Goal: Task Accomplishment & Management: Complete application form

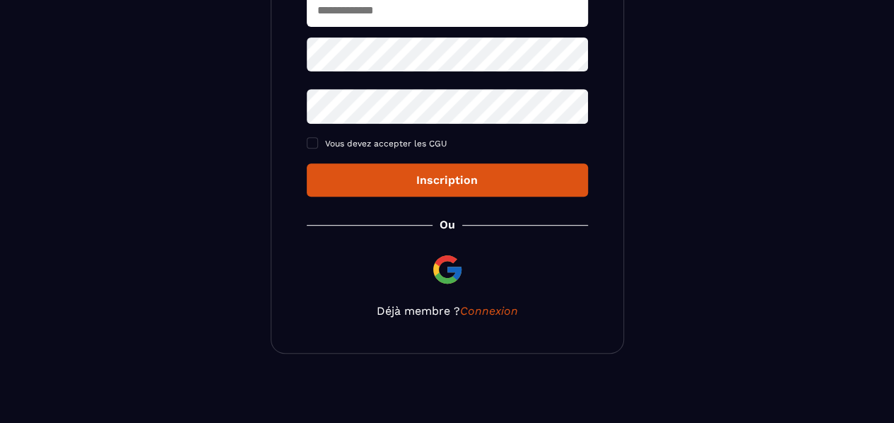
scroll to position [261, 0]
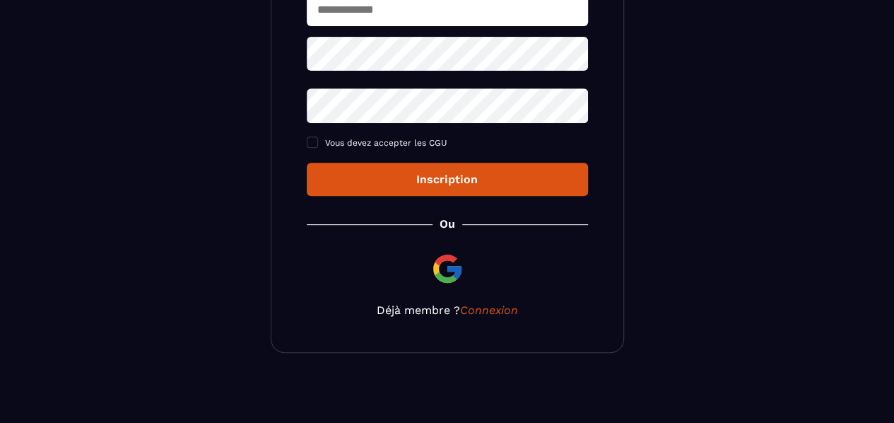
click at [455, 277] on img at bounding box center [447, 269] width 34 height 34
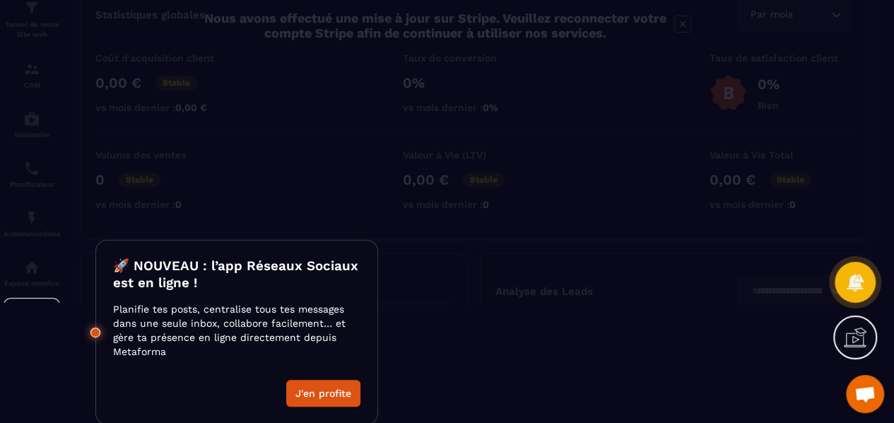
scroll to position [119, 0]
click at [322, 391] on button "J'en profite" at bounding box center [323, 392] width 74 height 27
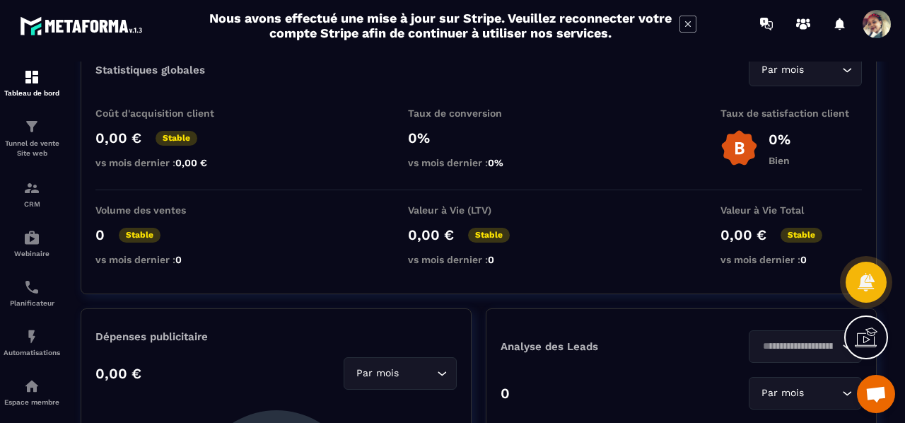
scroll to position [0, 0]
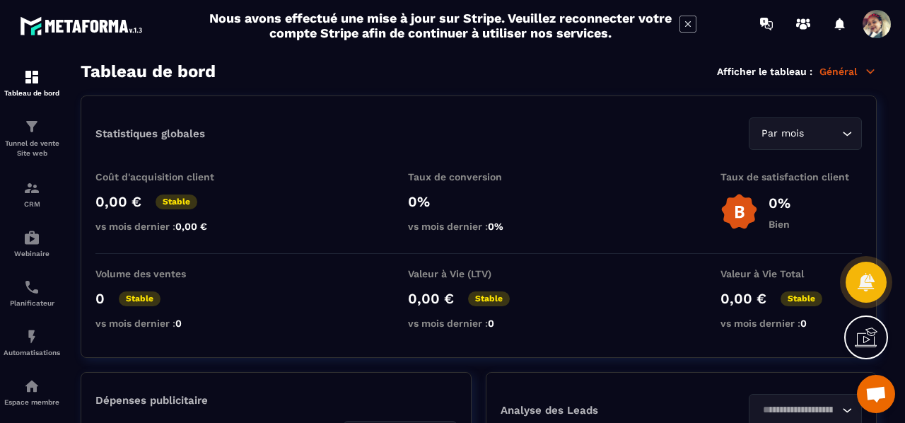
click at [37, 136] on div "Tunnel de vente Site web" at bounding box center [32, 138] width 57 height 40
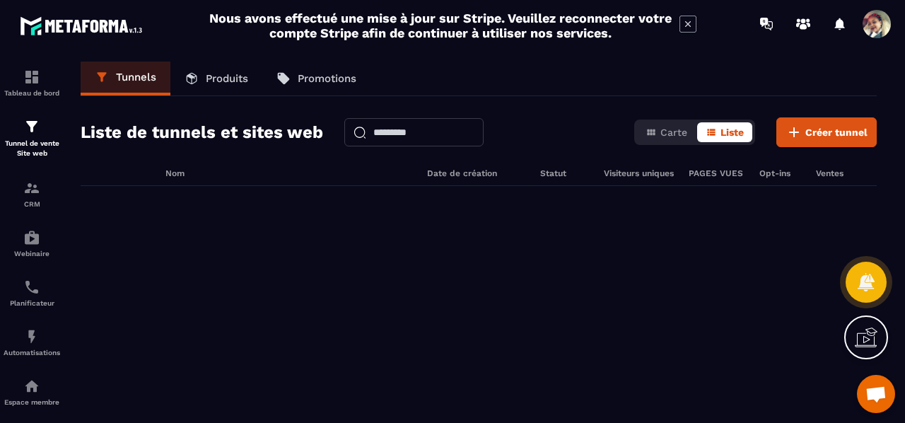
scroll to position [0, 42]
click at [235, 83] on p "Produits" at bounding box center [227, 78] width 42 height 13
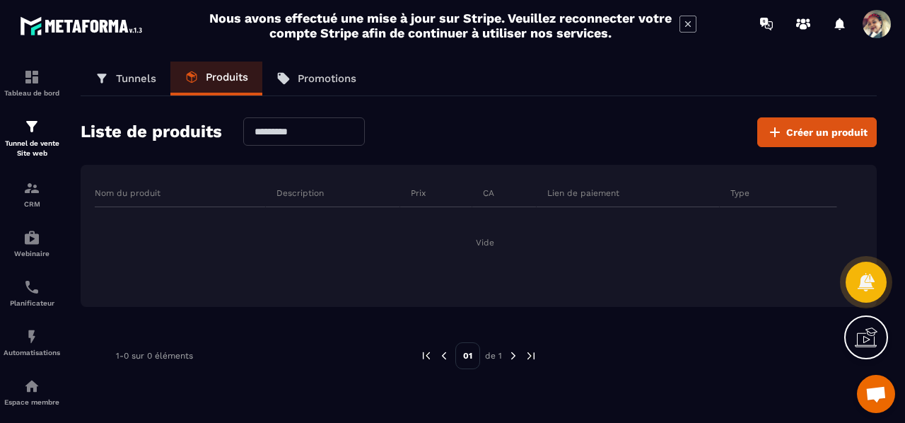
click at [155, 83] on p "Tunnels" at bounding box center [136, 78] width 40 height 13
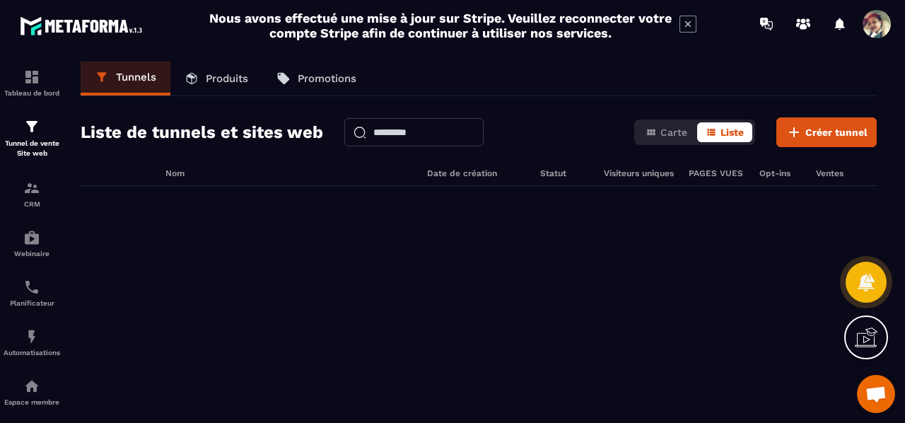
click at [808, 131] on span "Créer tunnel" at bounding box center [836, 132] width 62 height 14
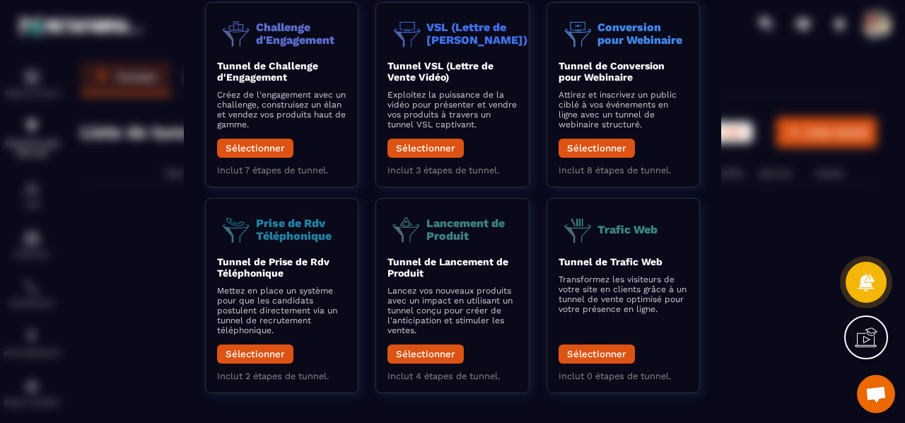
scroll to position [264, 0]
click at [731, 351] on div "Modal window" at bounding box center [452, 211] width 905 height 423
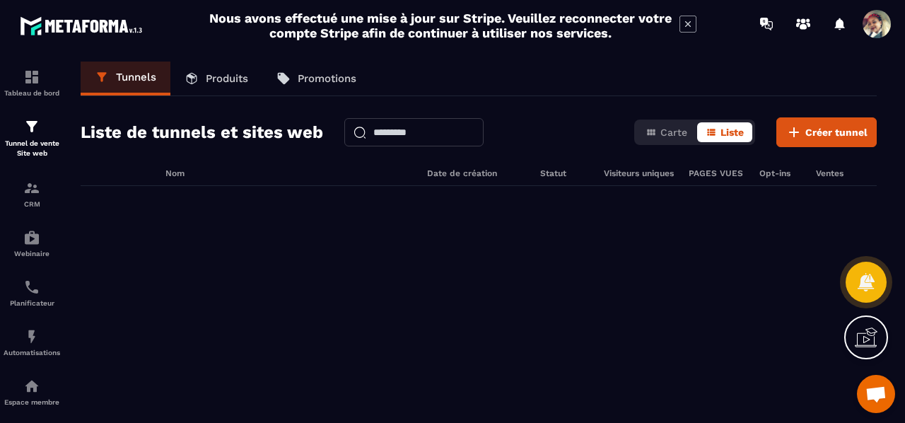
click at [0, 0] on img at bounding box center [0, 0] width 0 height 0
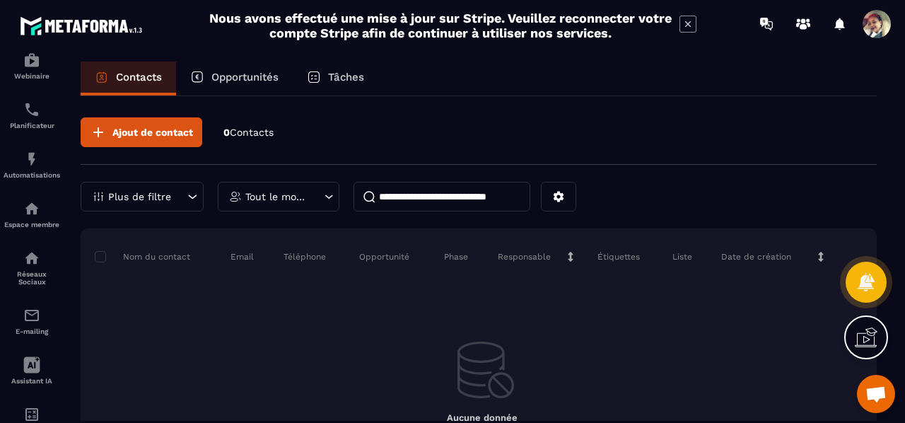
scroll to position [230, 0]
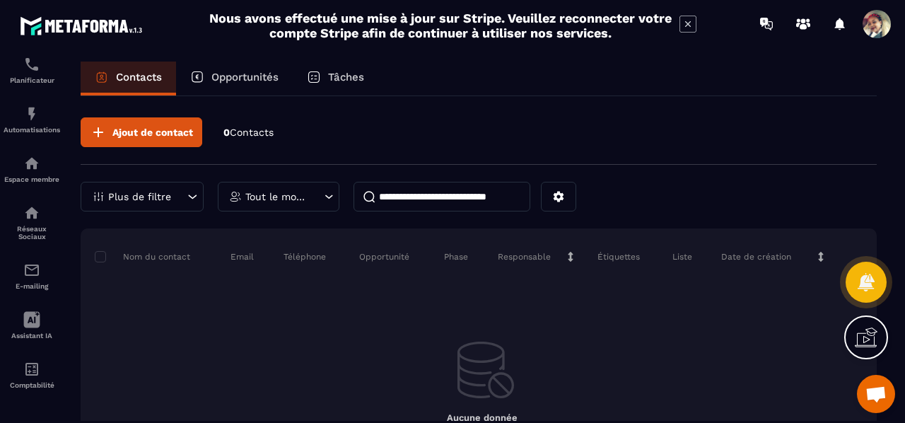
click at [33, 167] on div "Espace membre" at bounding box center [32, 169] width 57 height 28
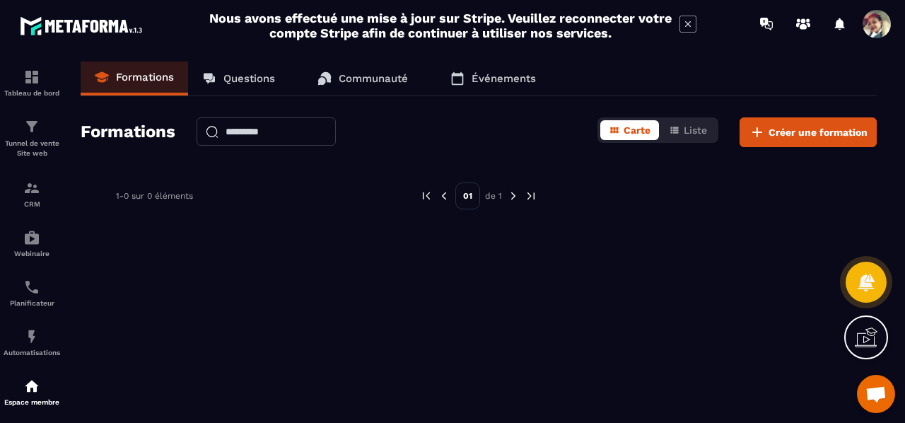
click at [772, 138] on span "Créer une formation" at bounding box center [817, 132] width 99 height 14
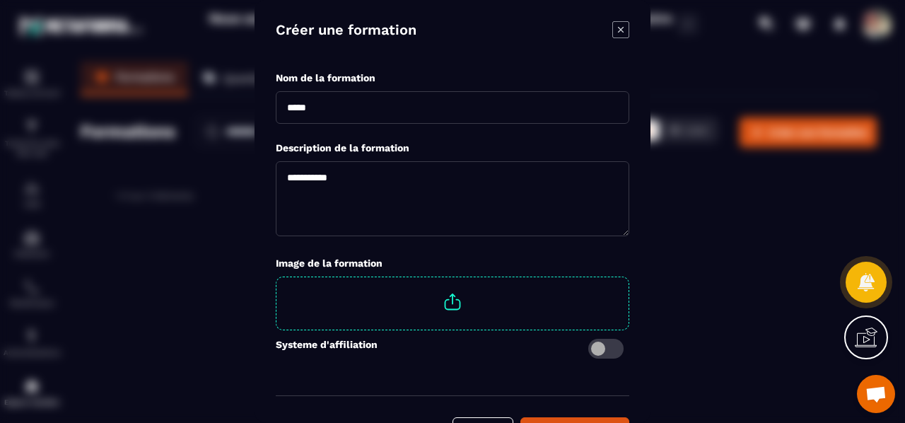
click at [469, 111] on input "Modal window" at bounding box center [452, 107] width 353 height 33
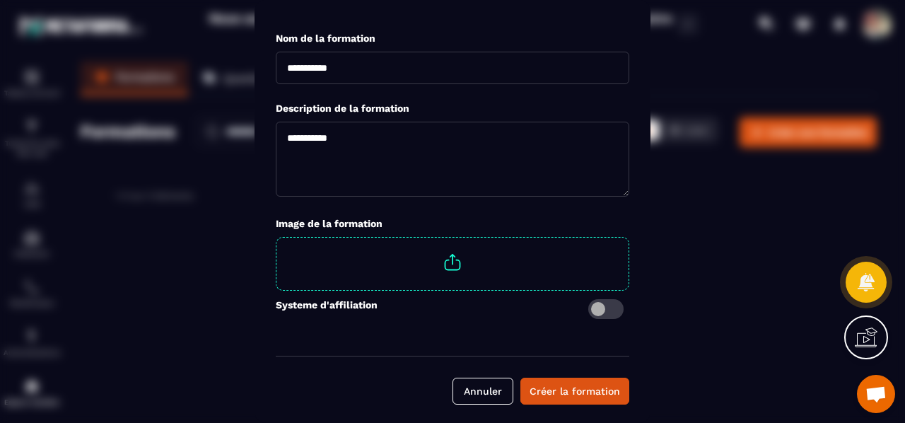
type input "**********"
click at [619, 307] on span "Modal window" at bounding box center [605, 309] width 35 height 20
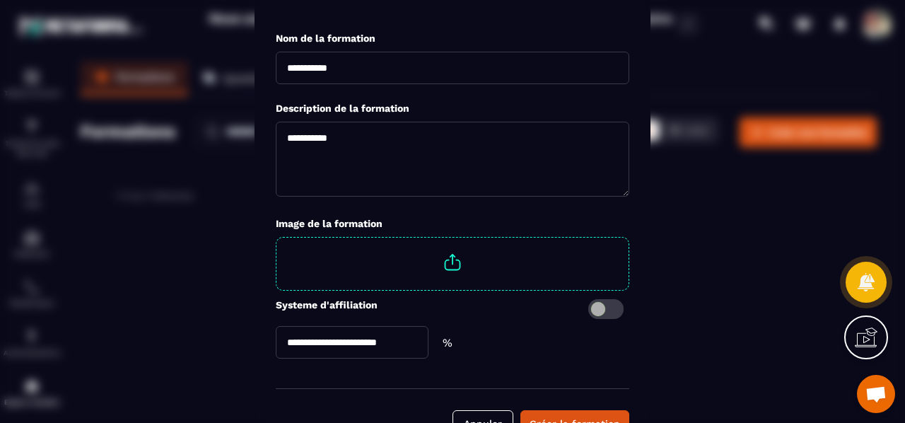
scroll to position [71, 0]
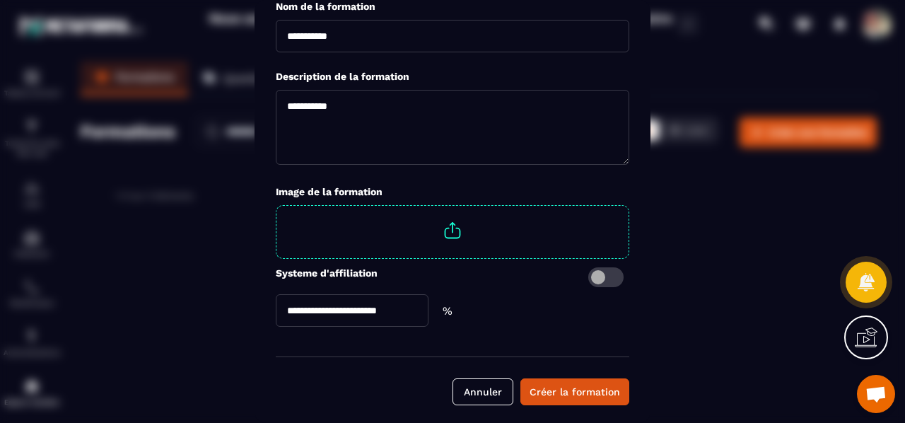
click at [396, 310] on input "Modal window" at bounding box center [352, 310] width 153 height 33
type input "**"
click at [567, 385] on div "Créer la formation" at bounding box center [574, 391] width 90 height 14
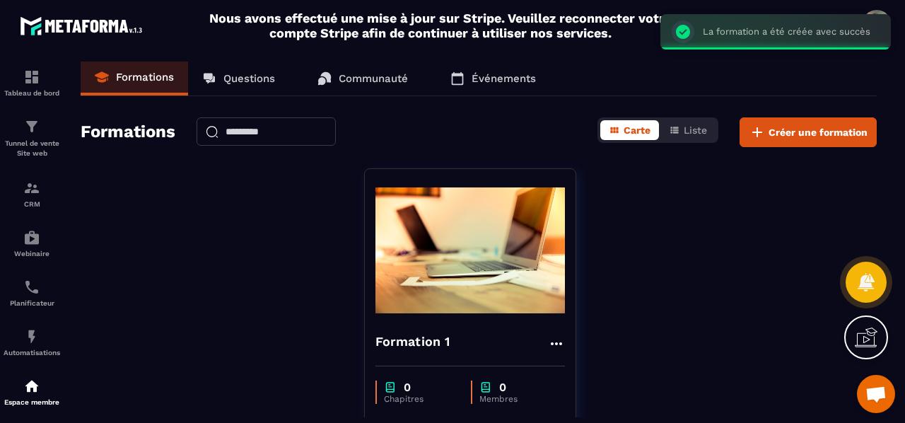
scroll to position [105, 0]
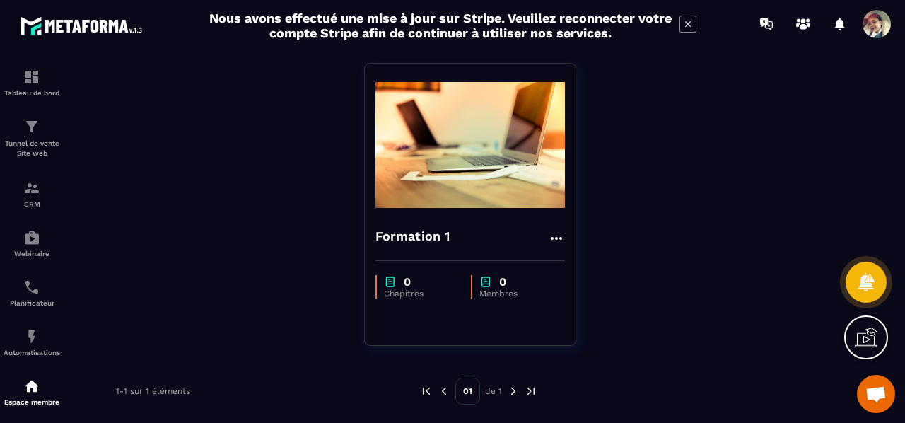
click at [548, 235] on icon at bounding box center [556, 238] width 17 height 17
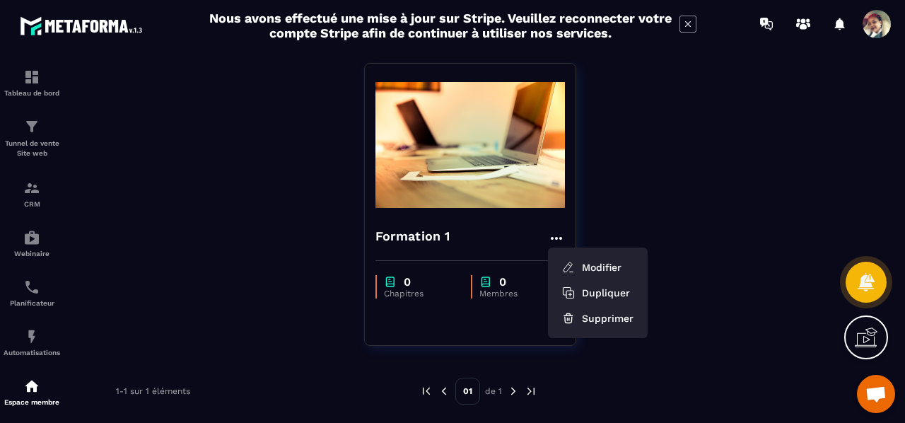
click at [589, 262] on button "Modifier" at bounding box center [597, 266] width 88 height 25
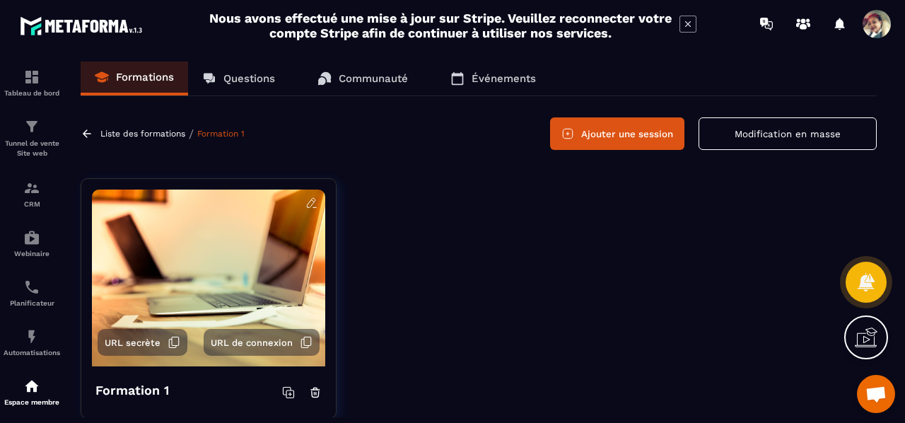
scroll to position [35, 0]
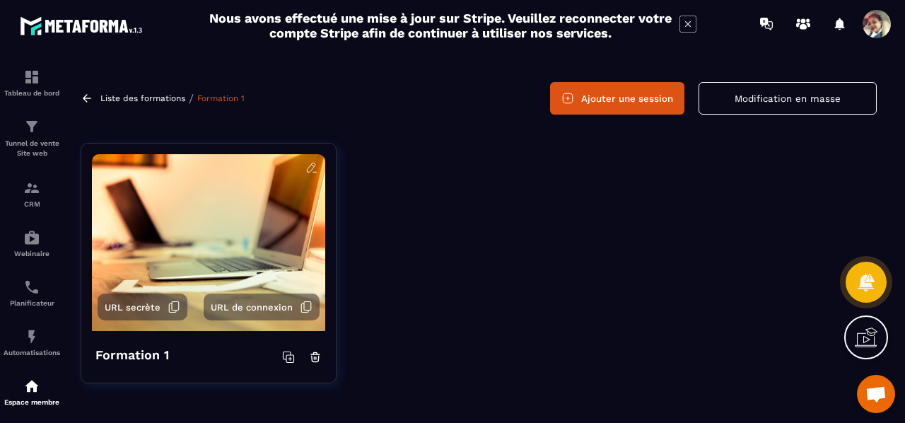
click at [608, 91] on button "Ajouter une session" at bounding box center [617, 98] width 134 height 33
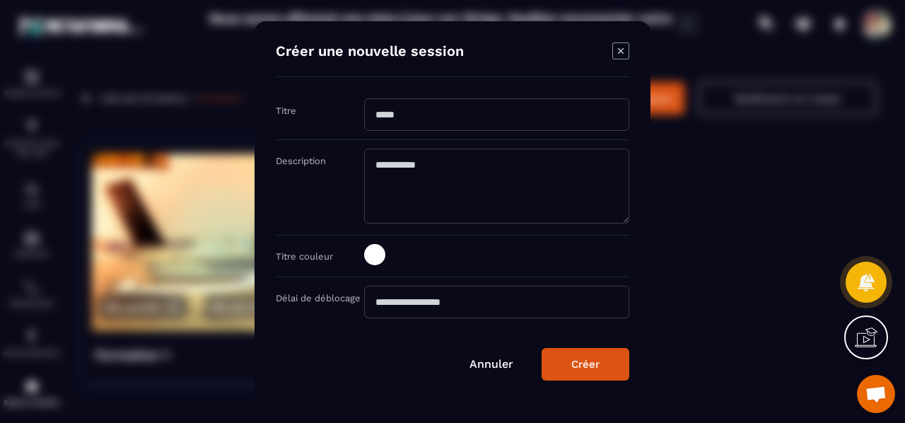
click at [448, 115] on input "Modal window" at bounding box center [496, 114] width 265 height 33
click at [622, 56] on div "Créer une nouvelle session" at bounding box center [452, 59] width 353 height 35
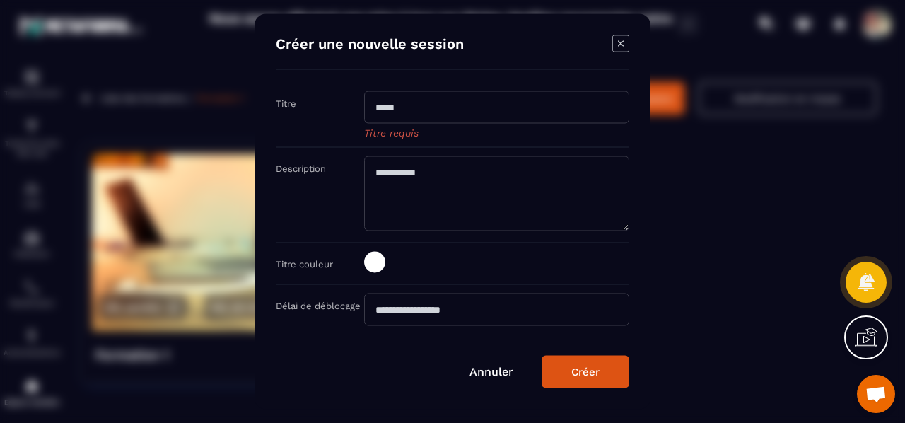
click at [621, 45] on icon "Modal window" at bounding box center [621, 43] width 6 height 6
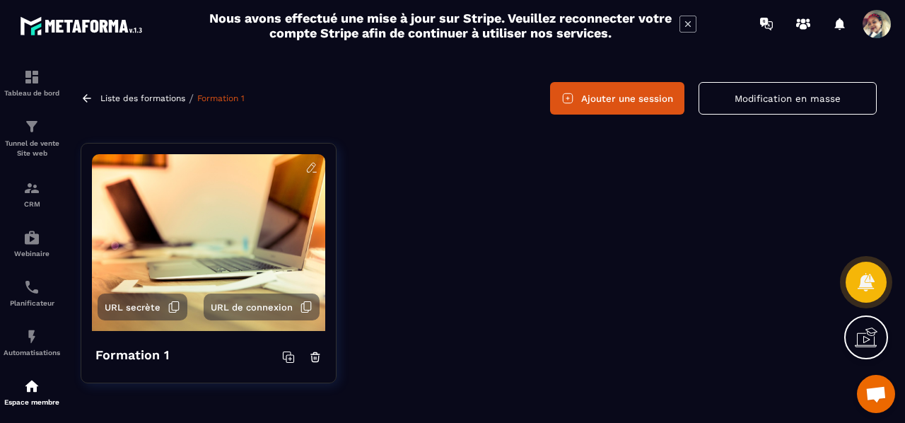
click at [0, 0] on img at bounding box center [0, 0] width 0 height 0
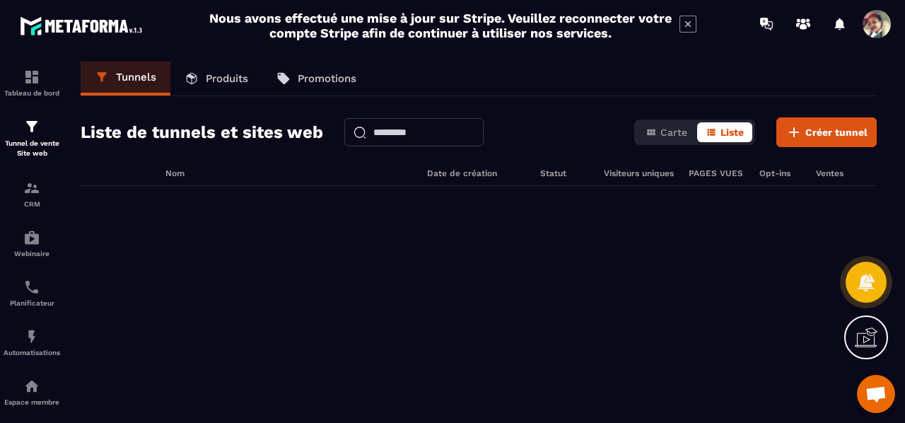
click at [812, 134] on span "Créer tunnel" at bounding box center [836, 132] width 62 height 14
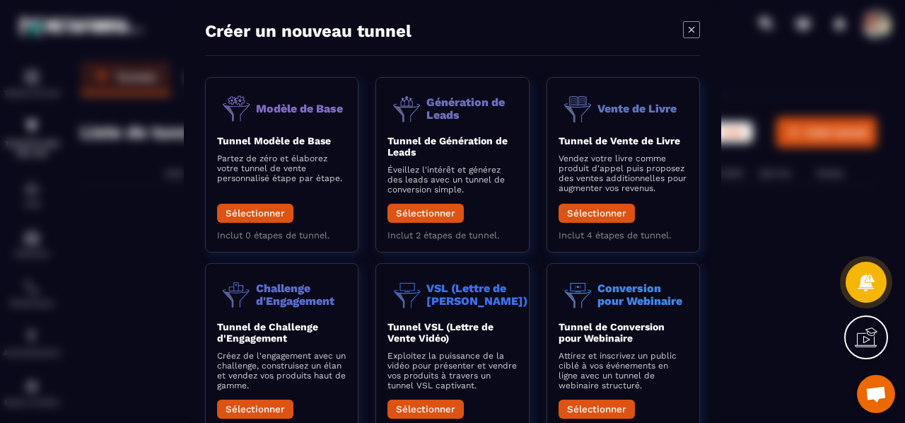
click at [260, 204] on button "Sélectionner" at bounding box center [255, 213] width 76 height 19
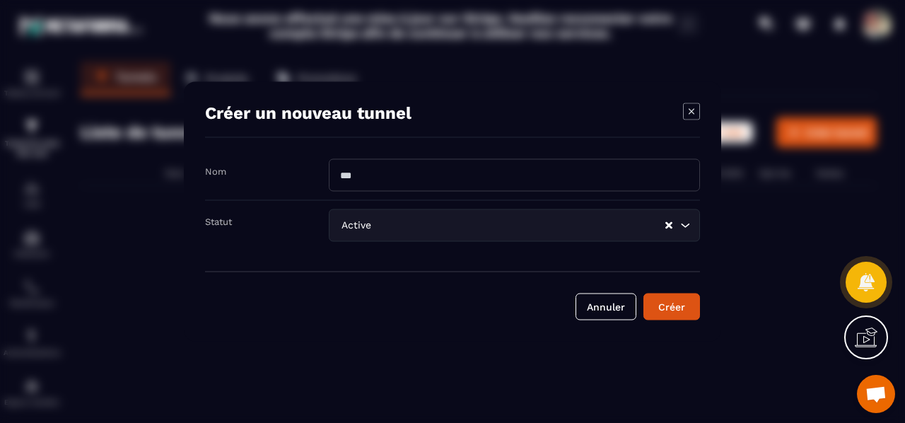
click at [393, 183] on input "Modal window" at bounding box center [514, 175] width 371 height 33
type input "**"
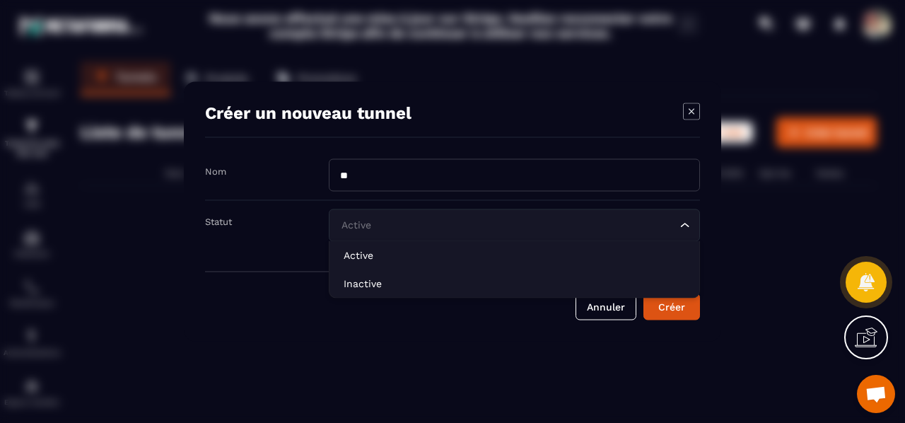
click at [575, 228] on input "Search for option" at bounding box center [507, 226] width 338 height 16
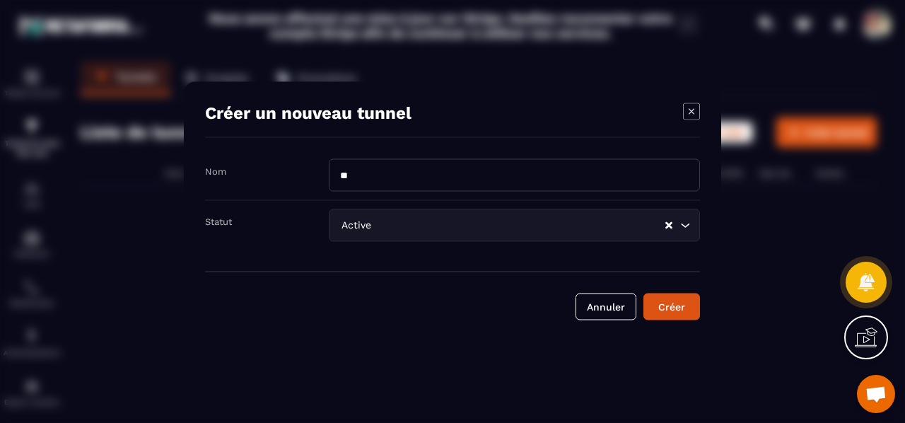
click at [591, 234] on div "Active Loading..." at bounding box center [514, 225] width 371 height 33
click at [664, 307] on div "Créer" at bounding box center [671, 307] width 38 height 14
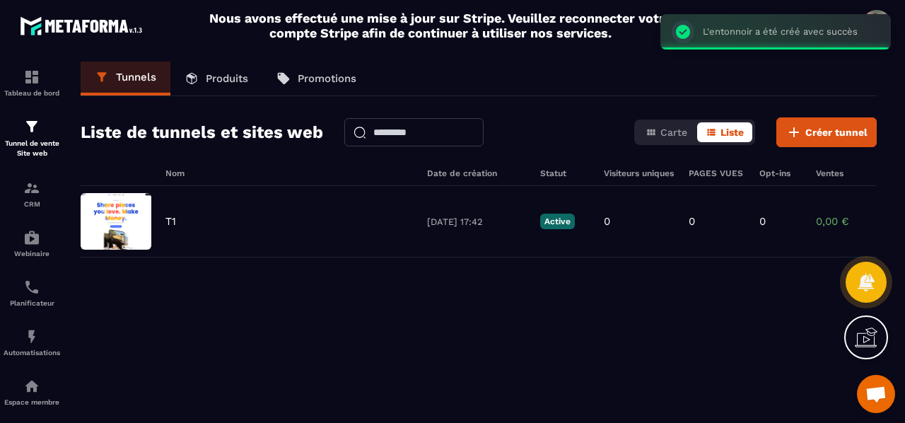
click at [828, 126] on span "Créer tunnel" at bounding box center [836, 132] width 62 height 14
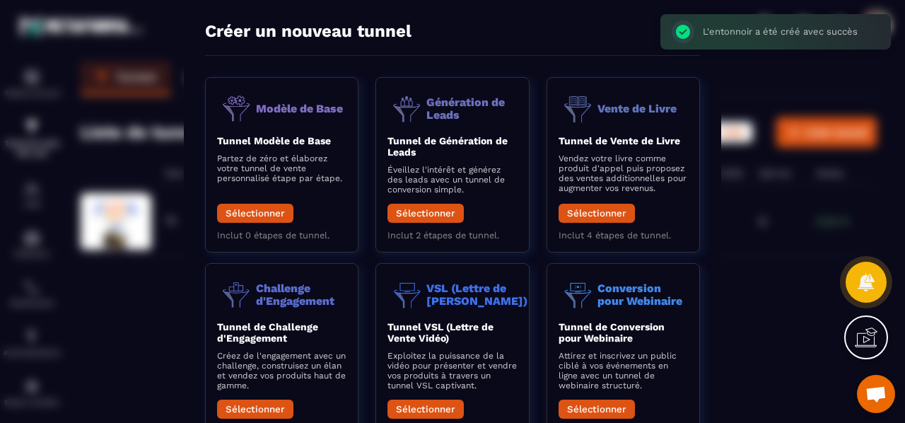
click at [448, 216] on button "Sélectionner" at bounding box center [425, 213] width 76 height 19
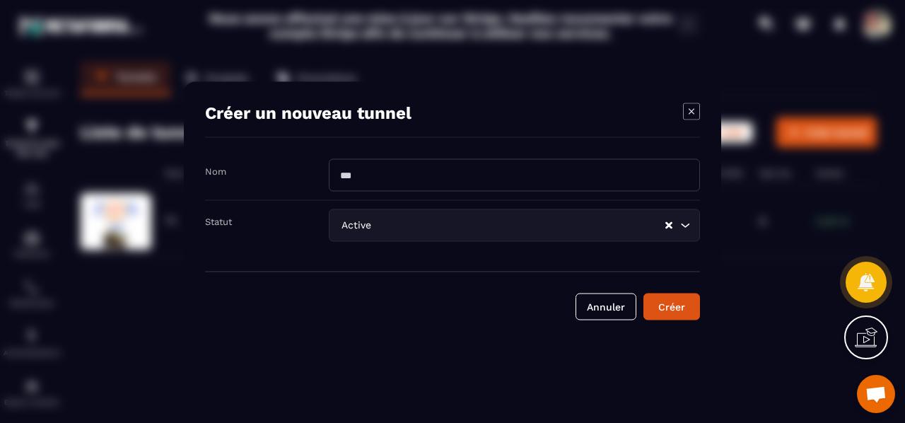
click at [506, 179] on input "Modal window" at bounding box center [514, 175] width 371 height 33
type input "**"
click at [671, 307] on div "Créer" at bounding box center [671, 307] width 38 height 14
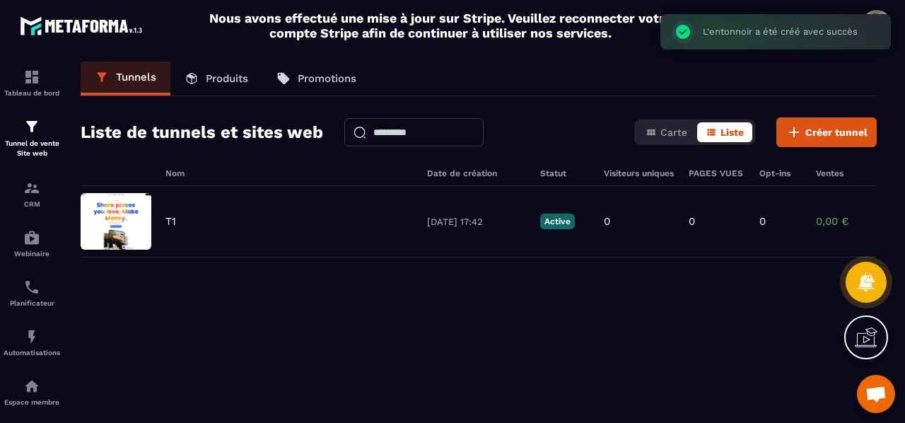
click at [811, 136] on span "Créer tunnel" at bounding box center [836, 132] width 62 height 14
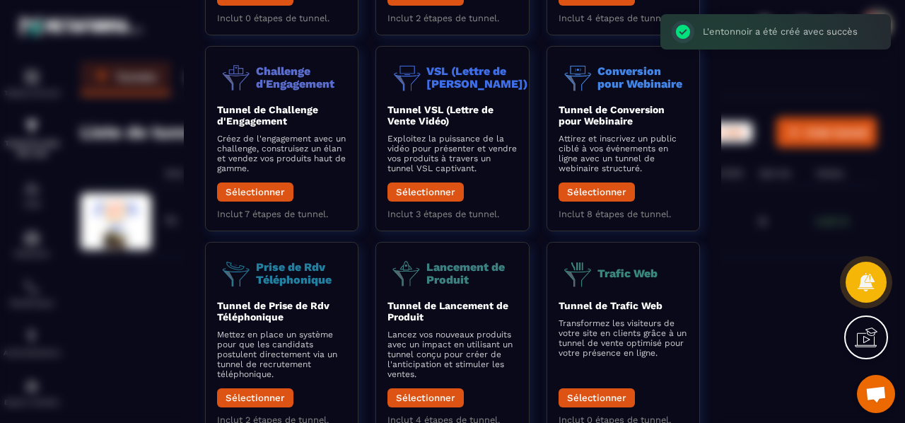
scroll to position [219, 0]
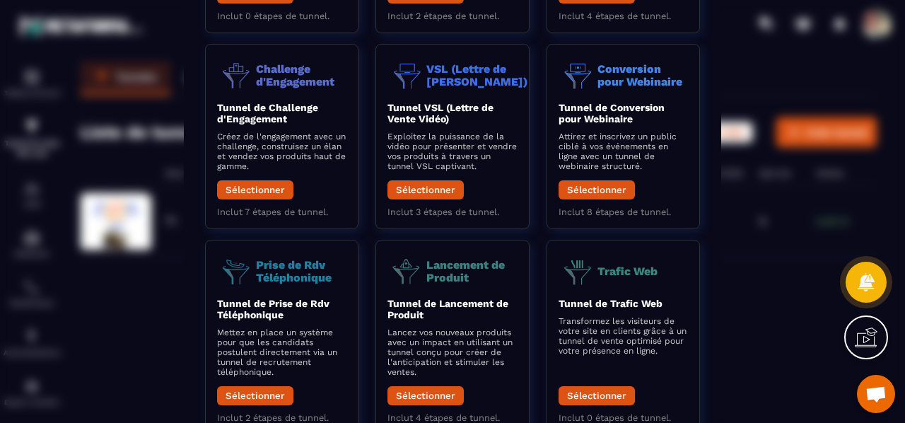
click at [266, 187] on button "Sélectionner" at bounding box center [255, 189] width 76 height 19
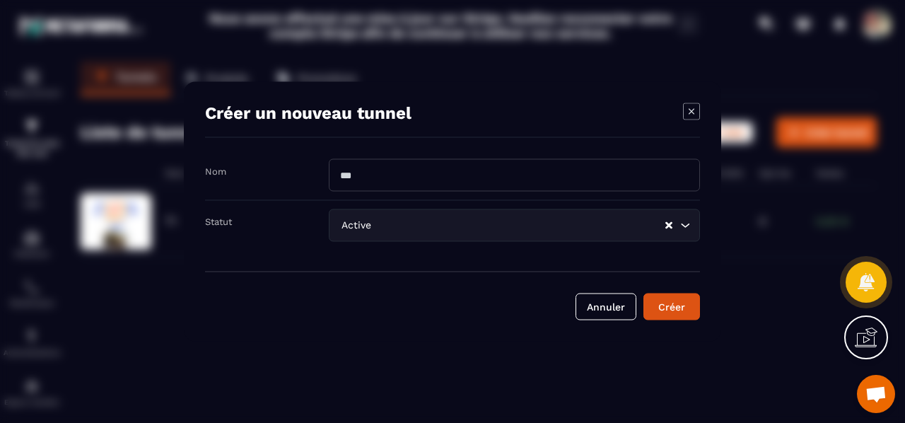
click at [466, 172] on input "Modal window" at bounding box center [514, 175] width 371 height 33
type input "**"
click at [671, 305] on div "Créer" at bounding box center [671, 307] width 38 height 14
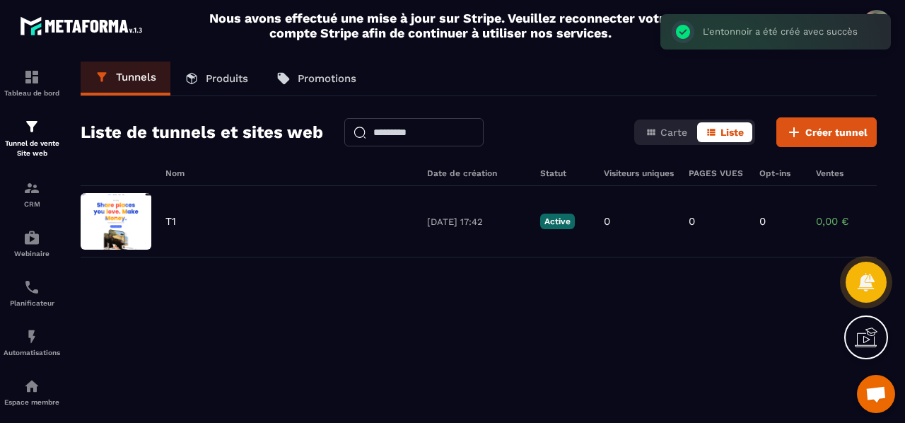
click at [806, 143] on button "Créer tunnel" at bounding box center [826, 132] width 100 height 30
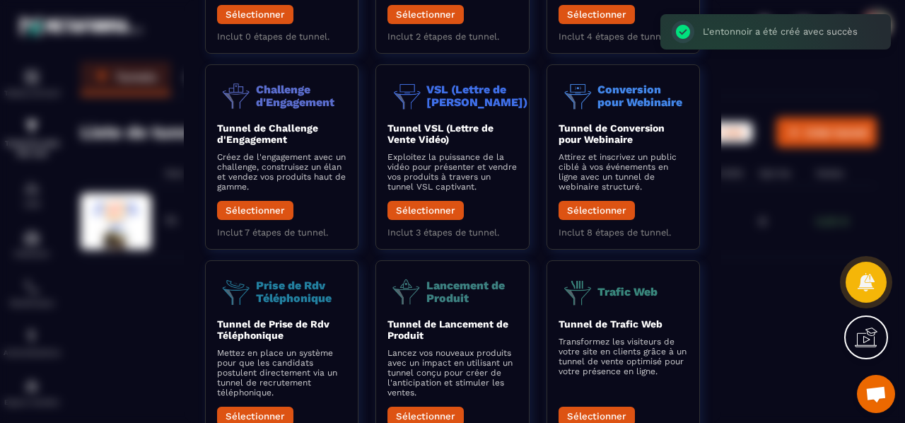
scroll to position [201, 0]
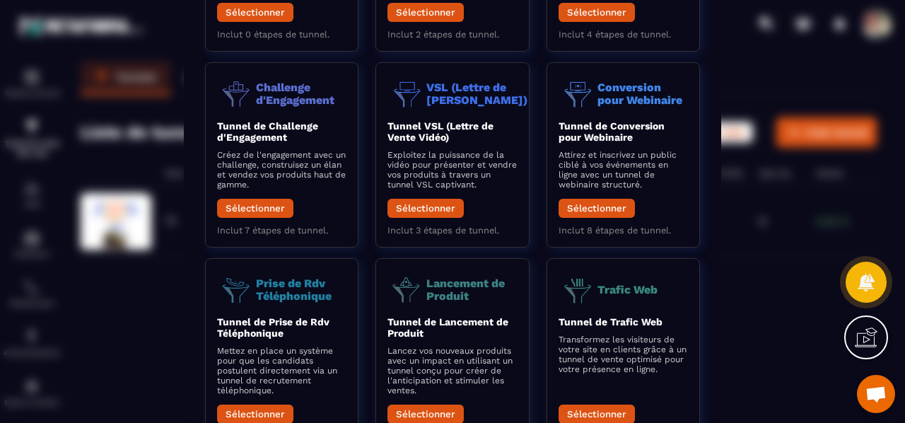
click at [453, 208] on button "Sélectionner" at bounding box center [425, 208] width 76 height 19
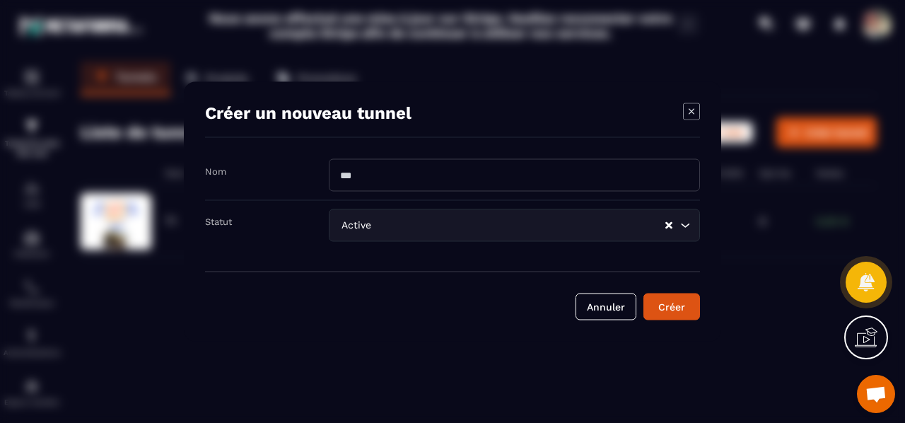
click at [466, 172] on input "Modal window" at bounding box center [514, 175] width 371 height 33
type input "**"
click at [669, 303] on div "Créer" at bounding box center [671, 307] width 38 height 14
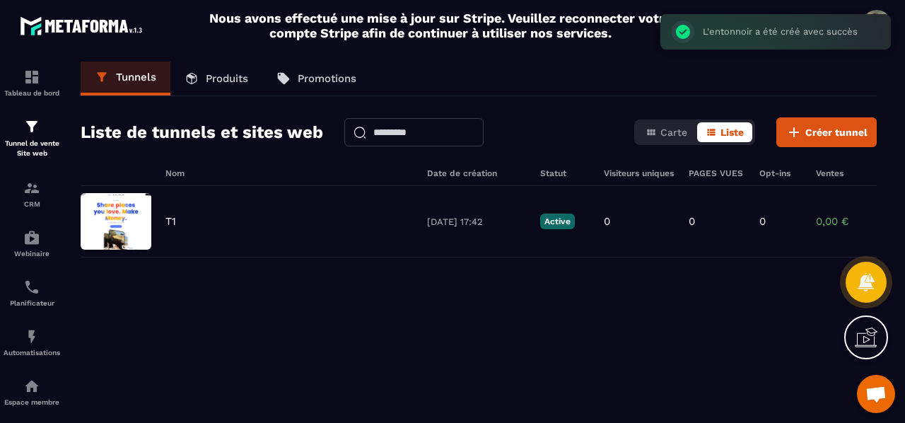
click at [832, 139] on button "Créer tunnel" at bounding box center [826, 132] width 100 height 30
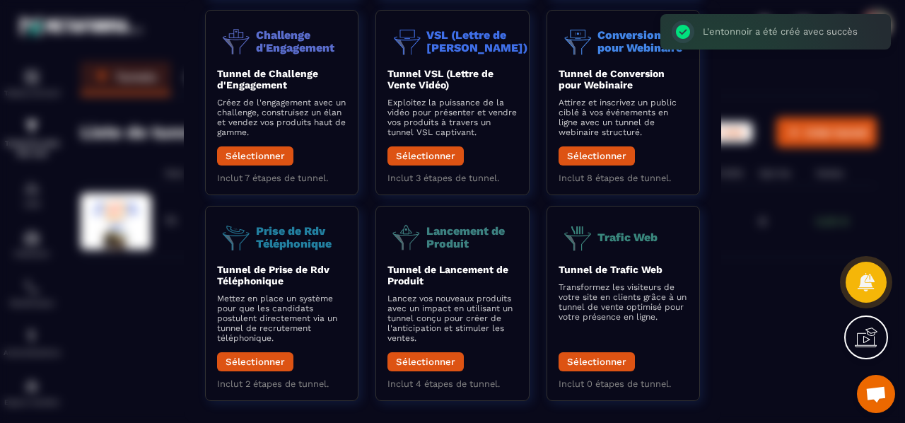
scroll to position [264, 0]
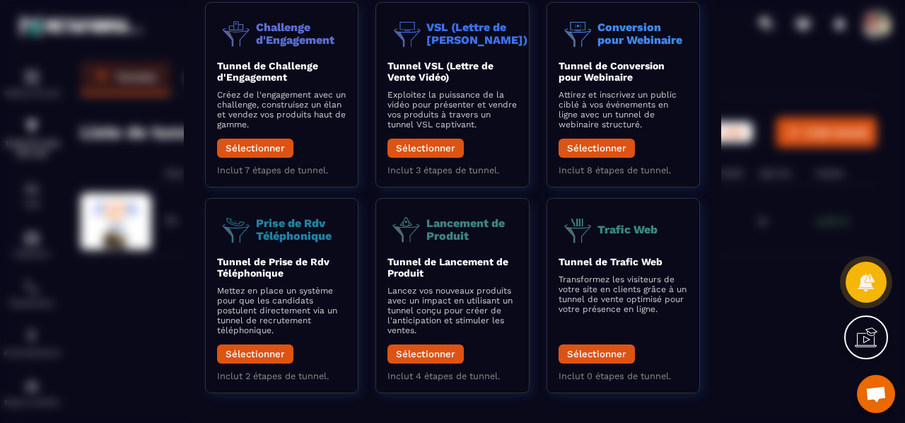
click at [427, 349] on button "Sélectionner" at bounding box center [425, 353] width 76 height 19
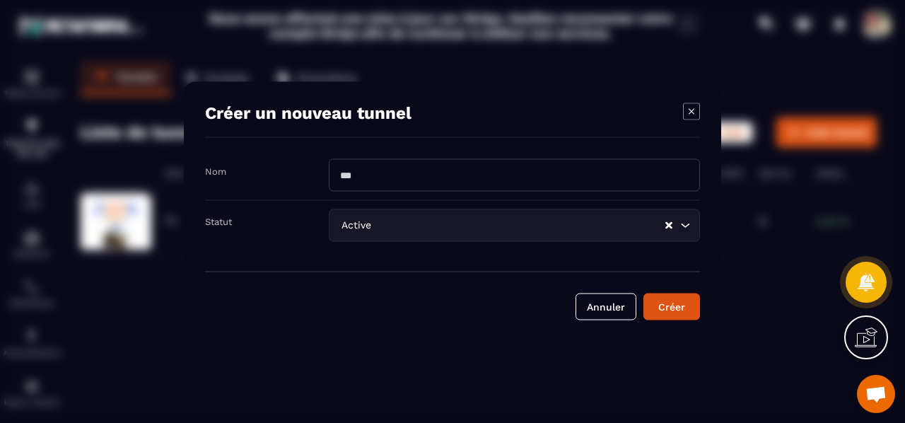
click at [396, 172] on input "Modal window" at bounding box center [514, 175] width 371 height 33
click at [351, 167] on input "***" at bounding box center [514, 175] width 371 height 33
type input "**"
click at [664, 300] on div "Créer" at bounding box center [671, 307] width 38 height 14
